Goal: Go to known website: Go to known website

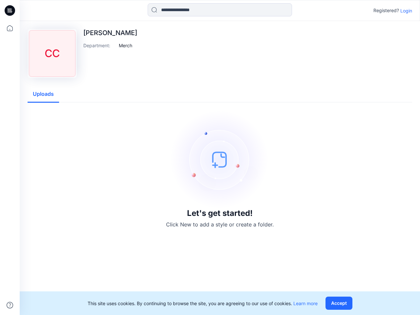
click at [210, 158] on img at bounding box center [220, 159] width 98 height 98
click at [10, 11] on icon at bounding box center [11, 11] width 3 height 0
click at [10, 28] on icon at bounding box center [10, 28] width 14 height 14
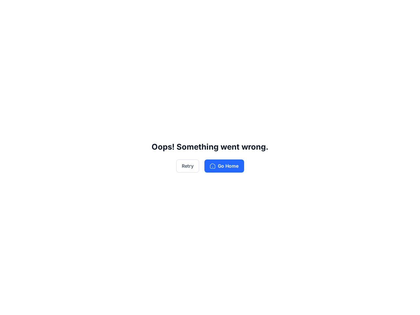
click at [220, 10] on div "Oops! Something went wrong. Retry Go Home" at bounding box center [210, 157] width 420 height 315
click at [406, 11] on div "Oops! Something went wrong. Retry Go Home" at bounding box center [210, 157] width 420 height 315
click at [126, 45] on div "Oops! Something went wrong. Retry Go Home" at bounding box center [210, 157] width 420 height 315
click at [43, 94] on div "Oops! Something went wrong. Retry Go Home" at bounding box center [210, 157] width 420 height 315
click at [340, 303] on div "Oops! Something went wrong. Retry Go Home" at bounding box center [210, 157] width 420 height 315
